Goal: Transaction & Acquisition: Purchase product/service

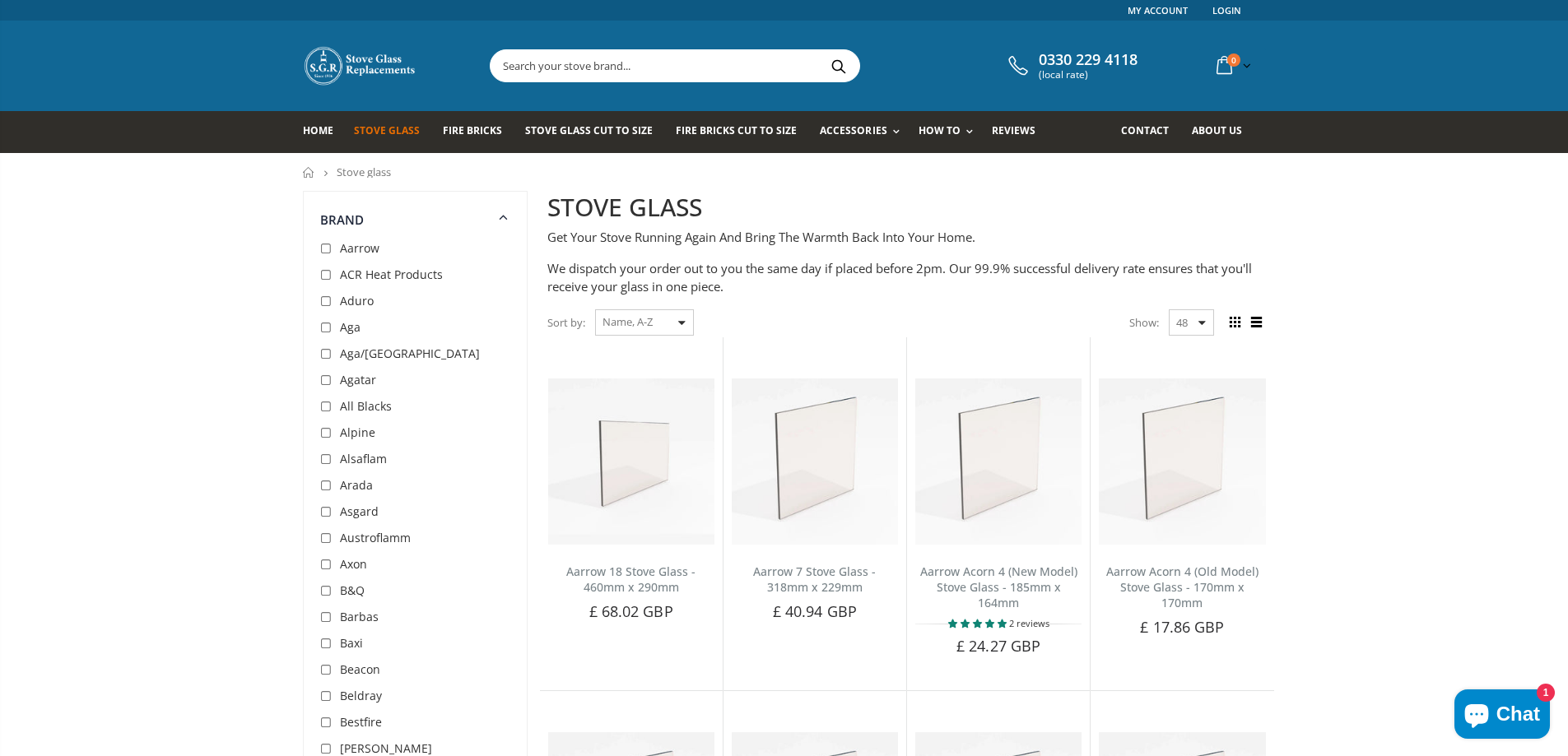
click at [523, 63] on input "text" at bounding box center [766, 66] width 553 height 31
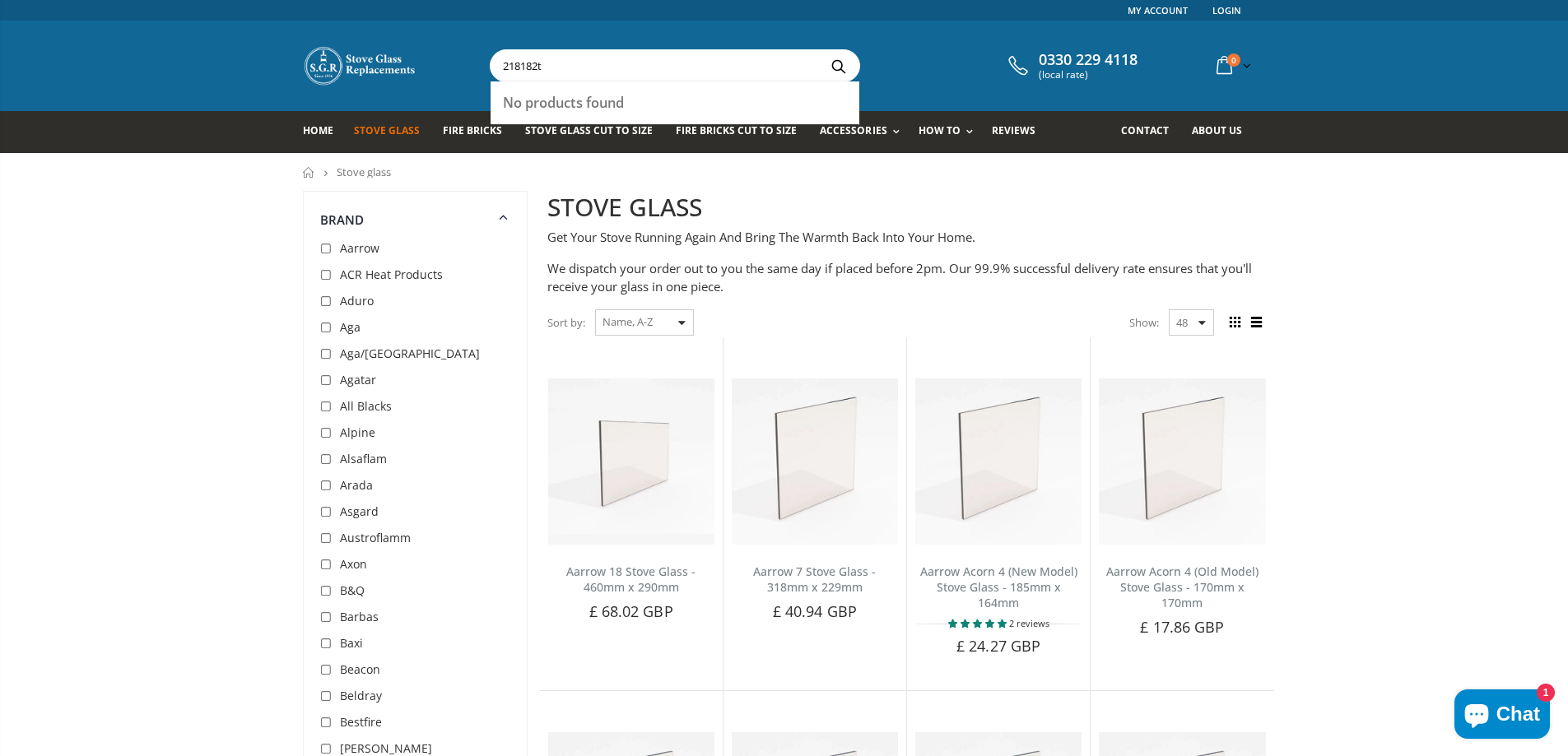
type input "218182t"
click at [821, 50] on button "Search" at bounding box center [839, 66] width 37 height 31
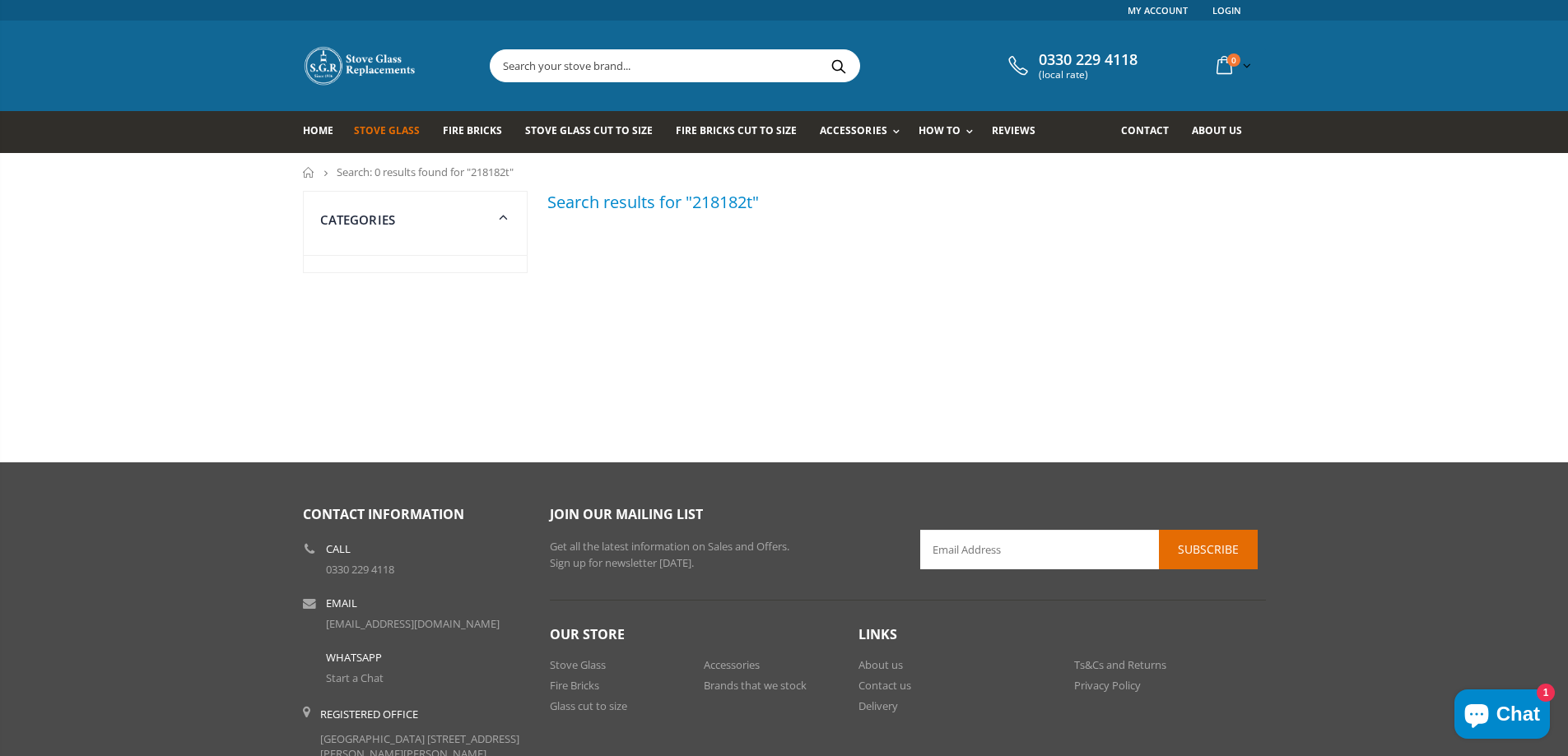
click at [392, 123] on link "Stove Glass" at bounding box center [392, 132] width 78 height 42
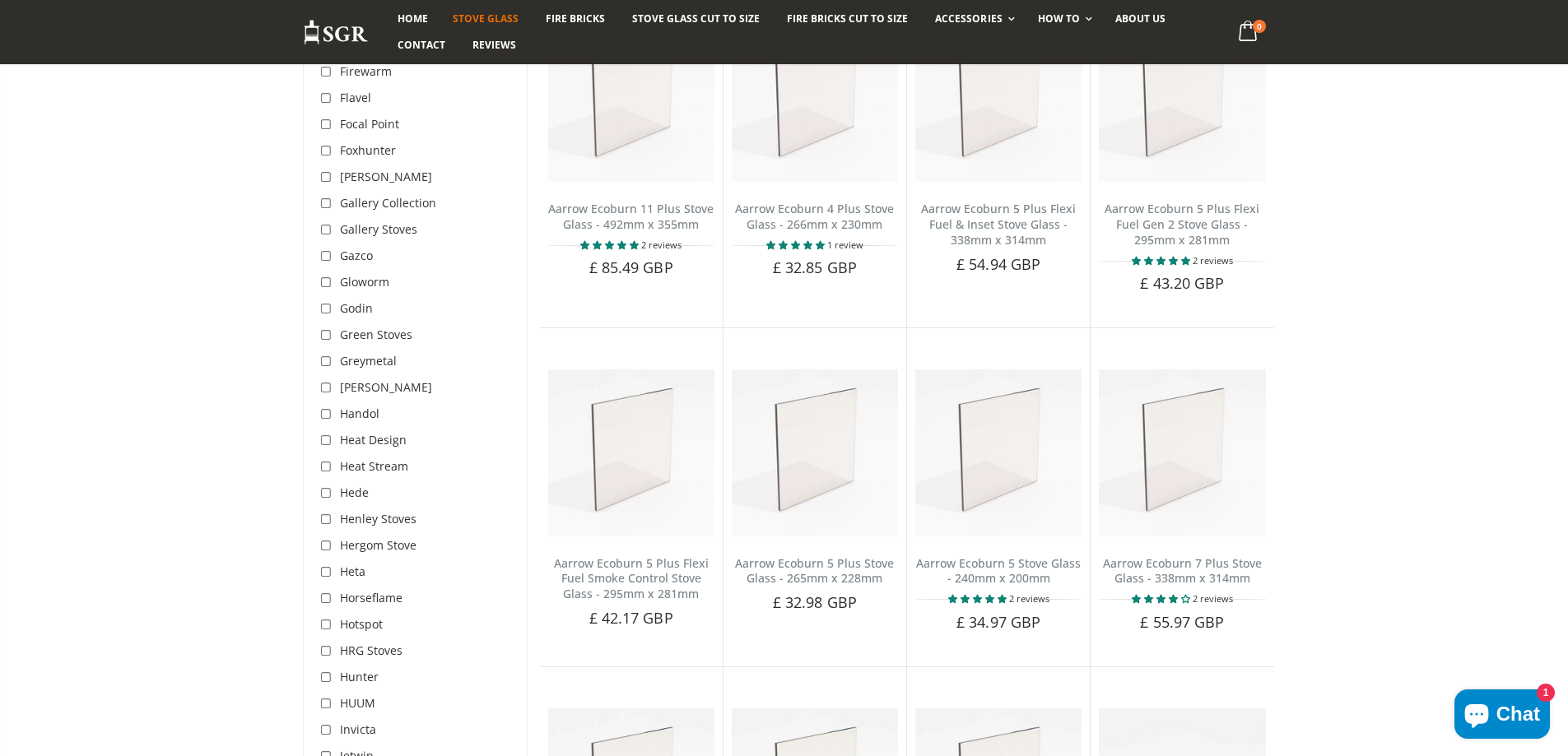
scroll to position [2467, 0]
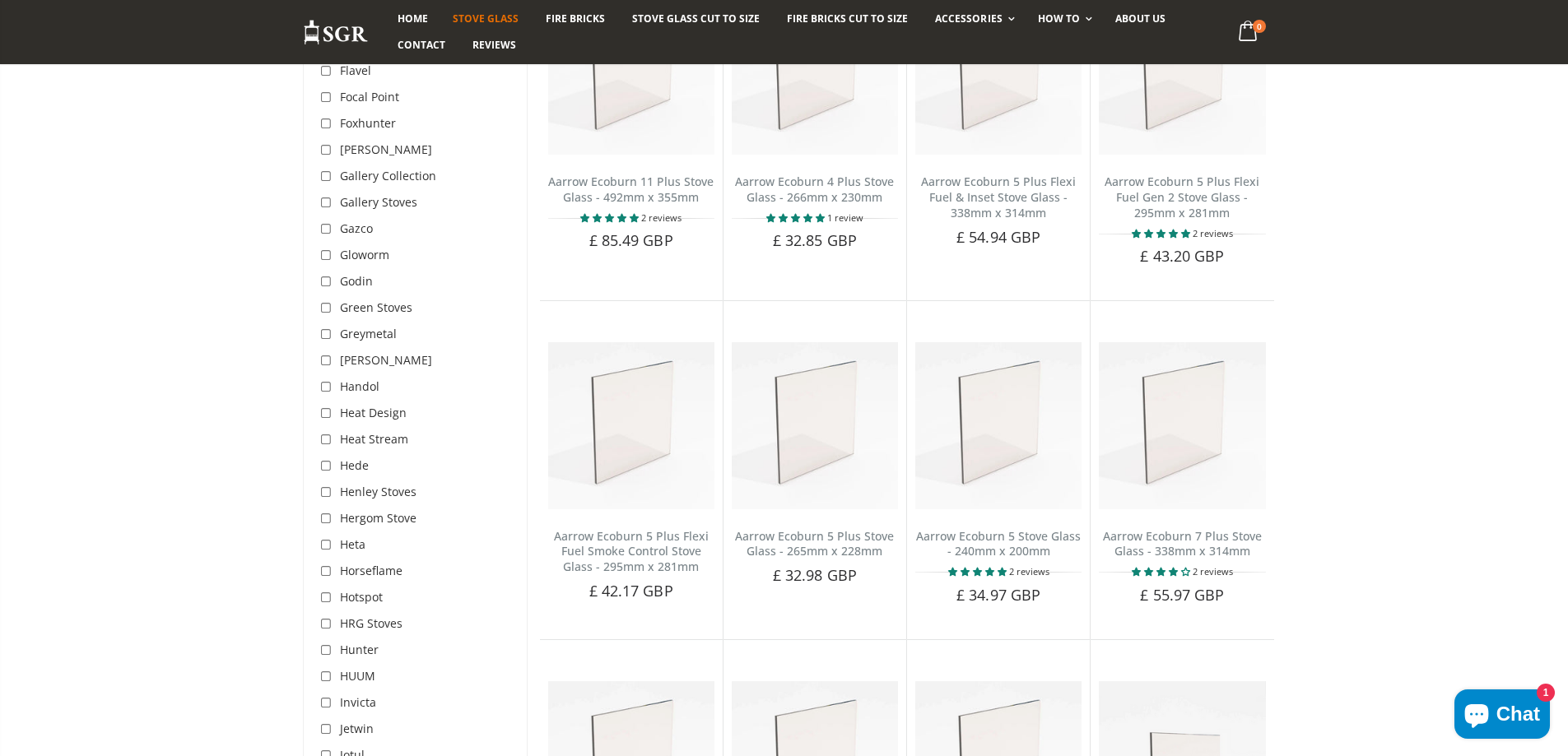
click at [324, 642] on input "checkbox" at bounding box center [328, 651] width 16 height 16
checkbox input "true"
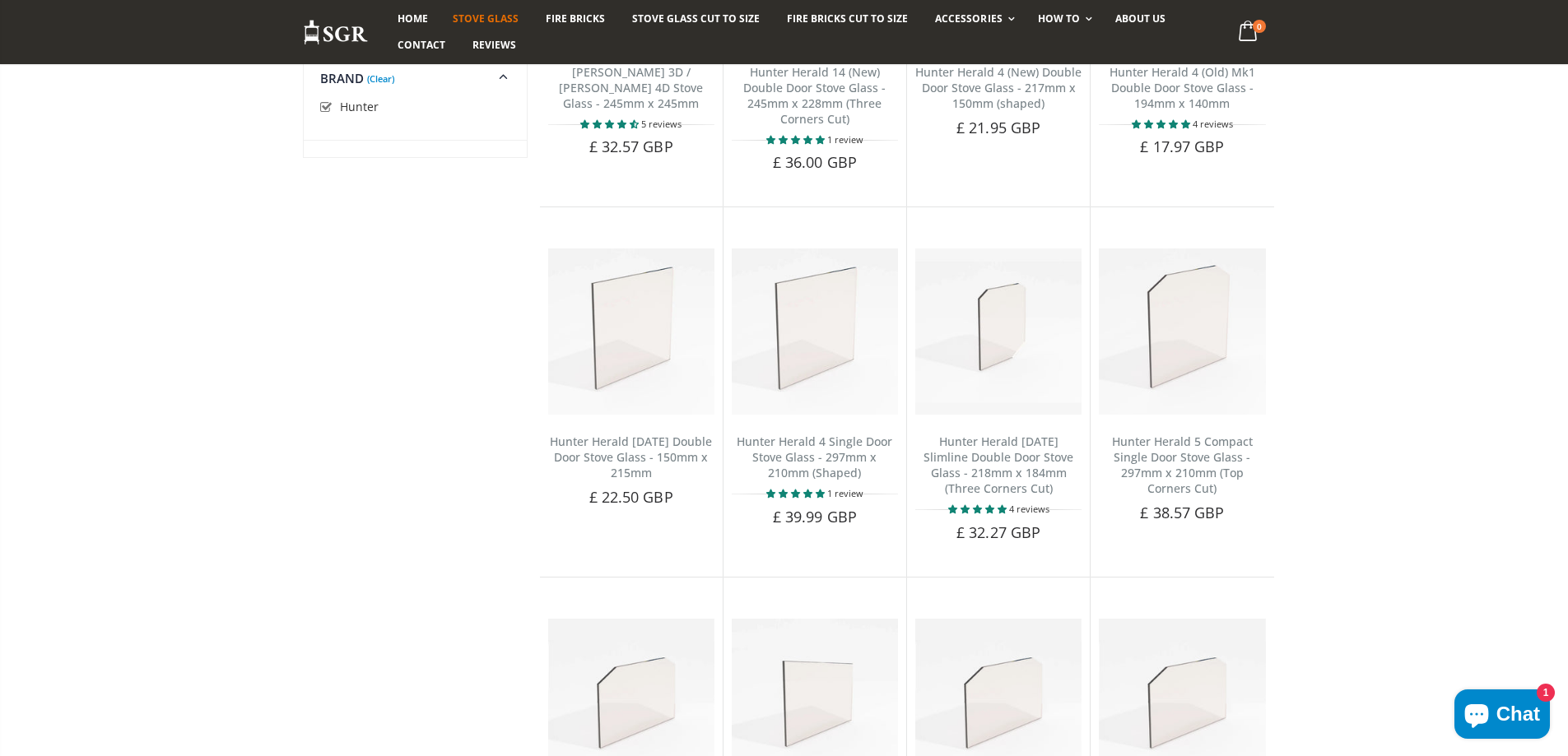
scroll to position [1872, 0]
